Goal: Task Accomplishment & Management: Manage account settings

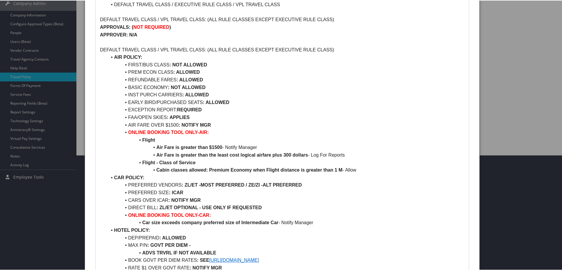
scroll to position [118, 0]
